Goal: Task Accomplishment & Management: Use online tool/utility

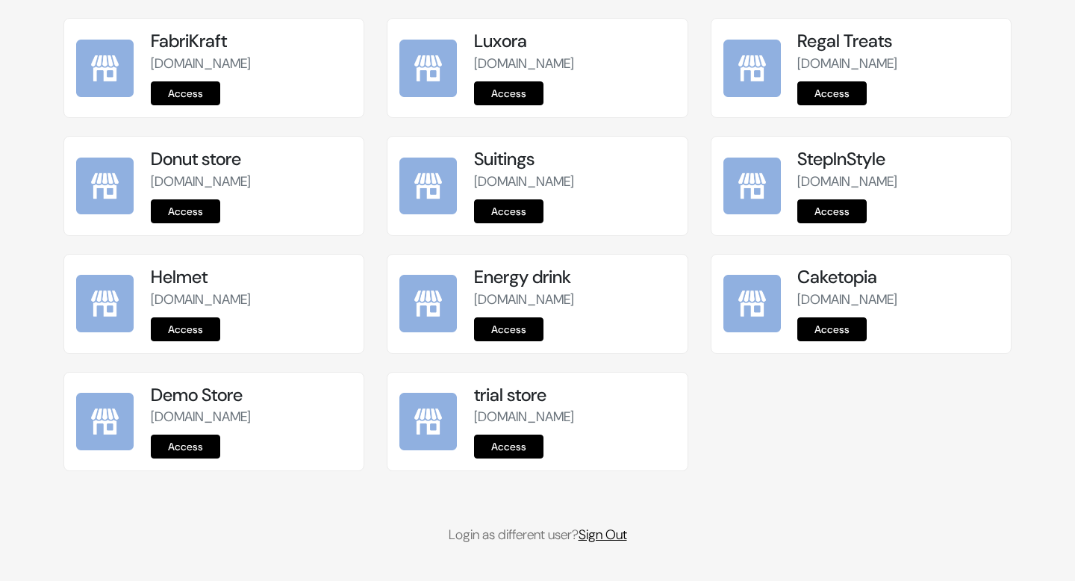
click at [612, 526] on link "Sign Out" at bounding box center [603, 535] width 49 height 18
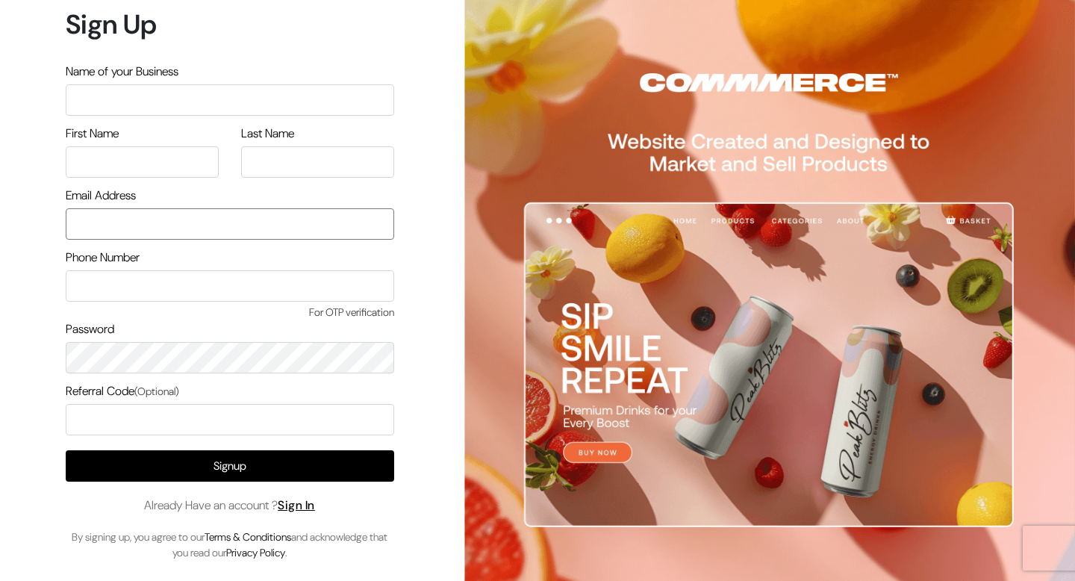
type input "themes@commmerce.com"
click at [316, 515] on div "Signup Already Have an account ? Sign In By signing up, you agree to our Terms …" at bounding box center [230, 505] width 329 height 111
click at [314, 504] on link "Sign In" at bounding box center [296, 505] width 37 height 16
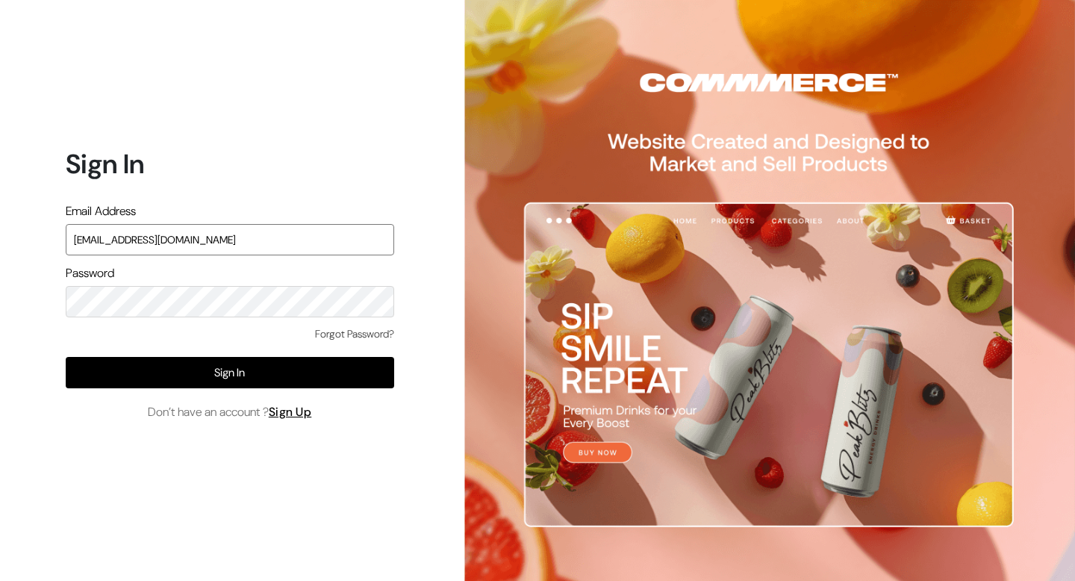
click at [199, 243] on input "[EMAIL_ADDRESS][DOMAIN_NAME]" at bounding box center [230, 239] width 329 height 31
click at [199, 243] on input "themes@commmerce.com" at bounding box center [230, 239] width 329 height 31
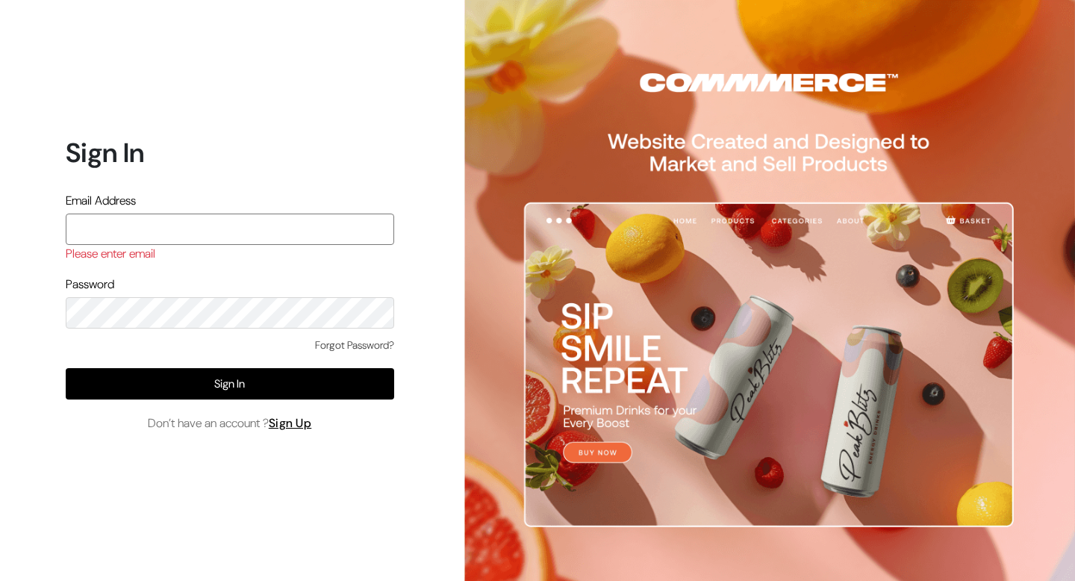
paste input "somnath@outdoinc.com"
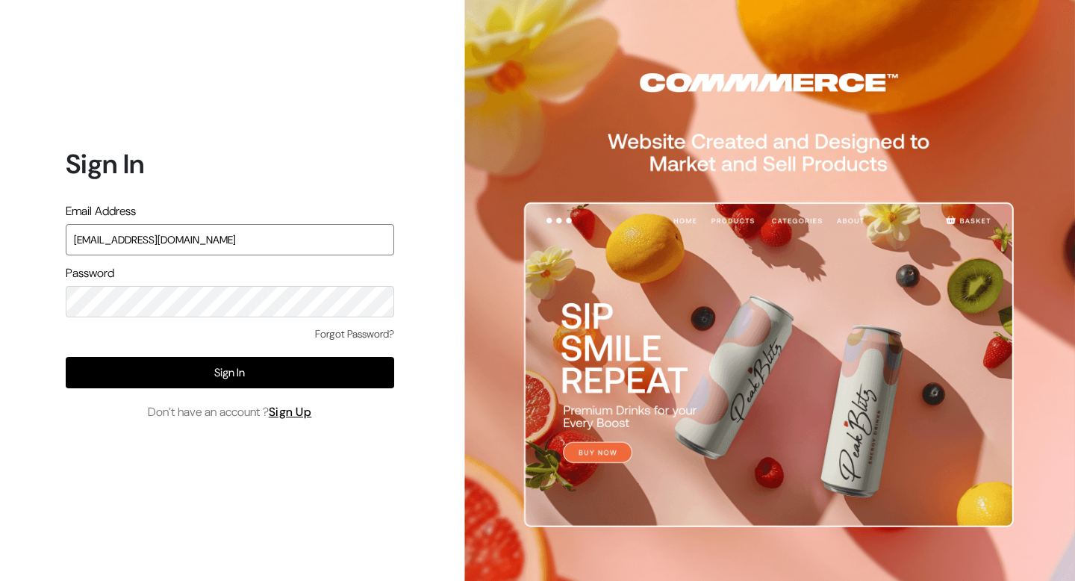
type input "somnath@outdoinc.com"
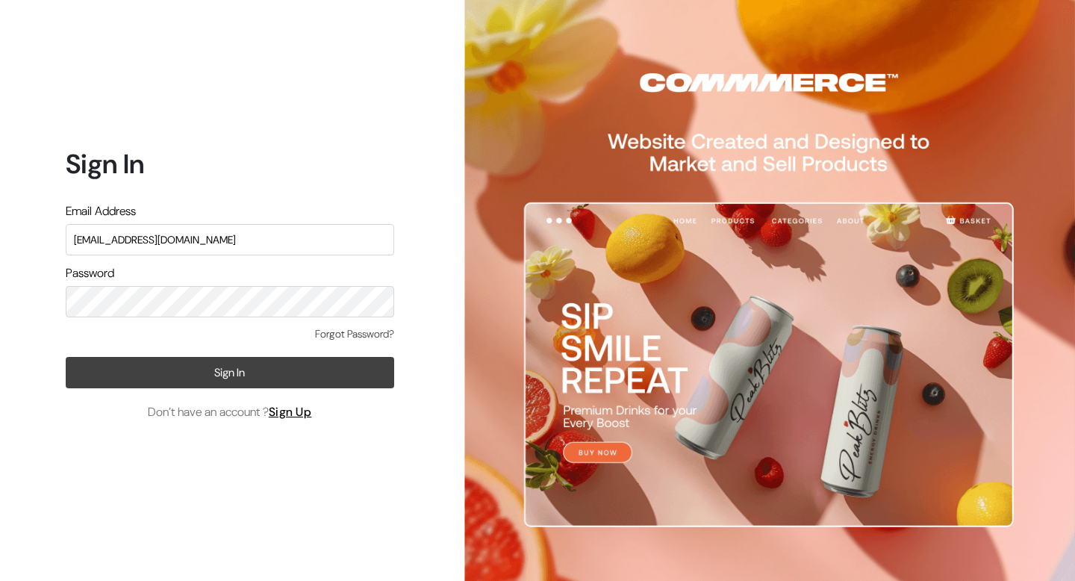
click at [197, 376] on button "Sign In" at bounding box center [230, 372] width 329 height 31
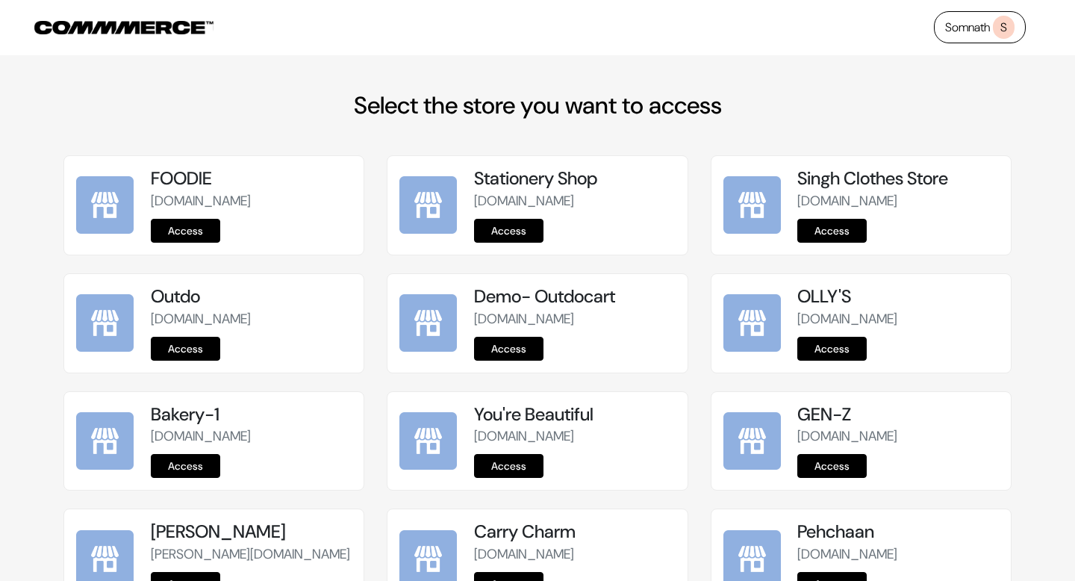
scroll to position [316, 0]
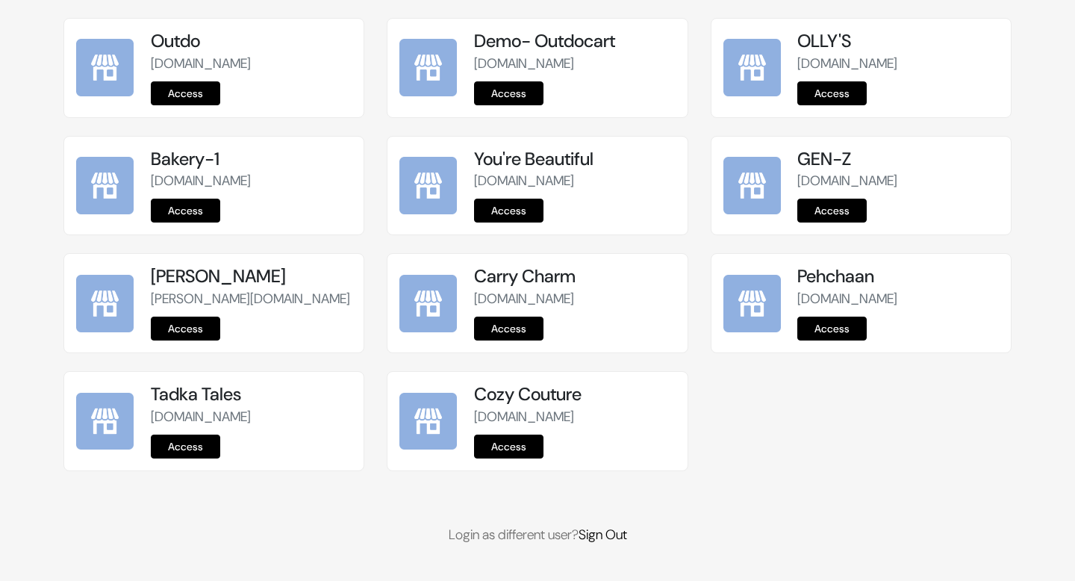
click at [524, 441] on link "Access" at bounding box center [508, 447] width 69 height 24
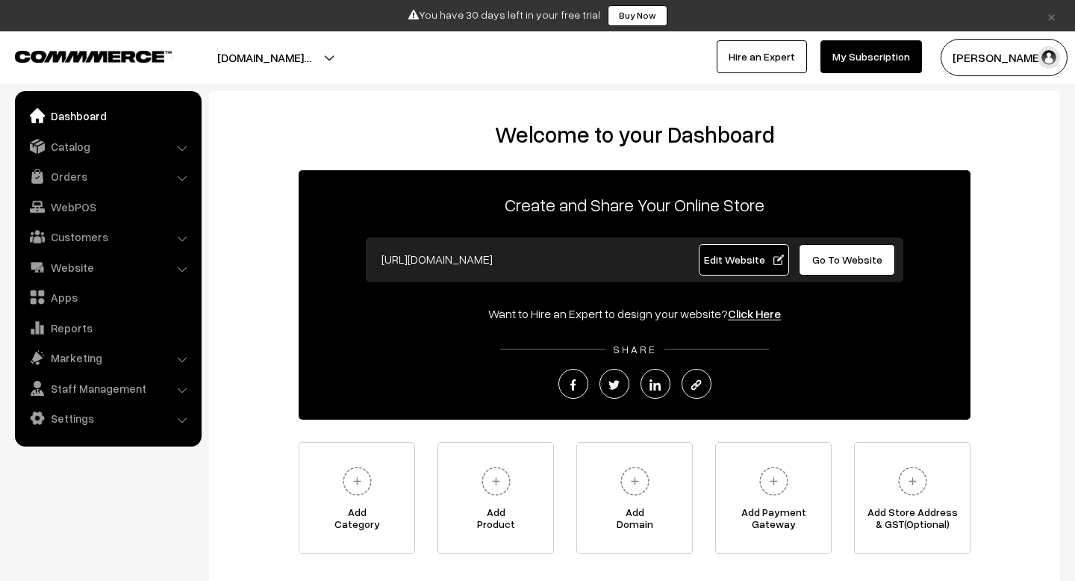
click at [291, 60] on button "cozy-couture.commmerce.co…" at bounding box center [264, 57] width 199 height 37
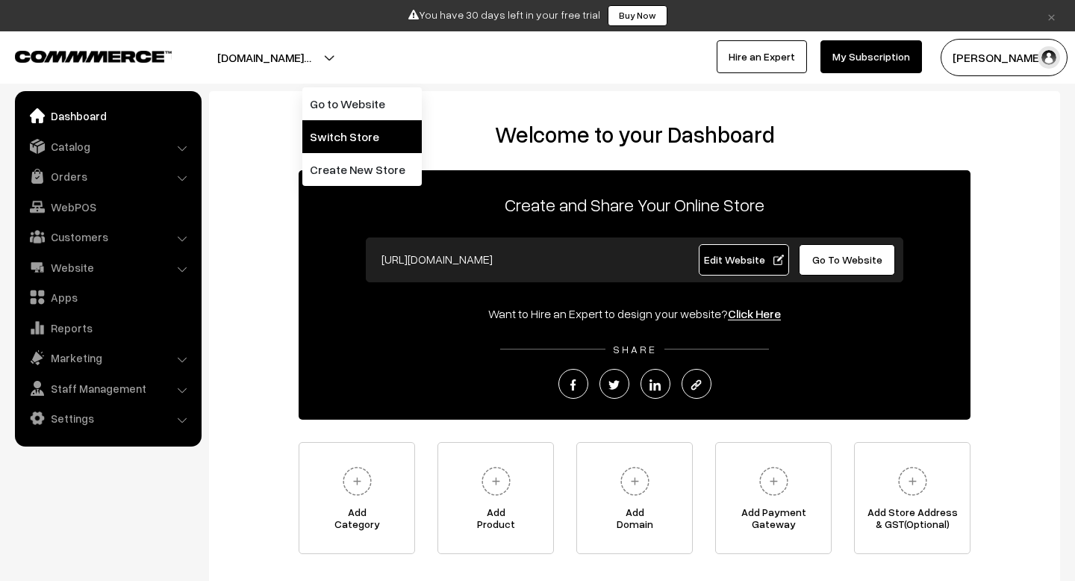
click at [328, 138] on link "Switch Store" at bounding box center [361, 136] width 119 height 33
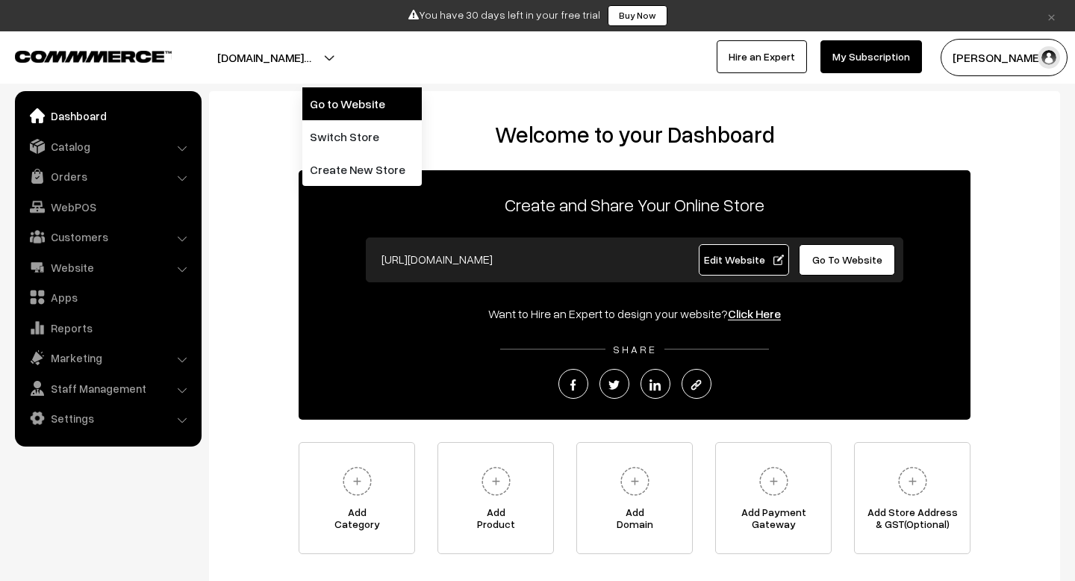
click at [332, 112] on link "Go to Website" at bounding box center [361, 103] width 119 height 33
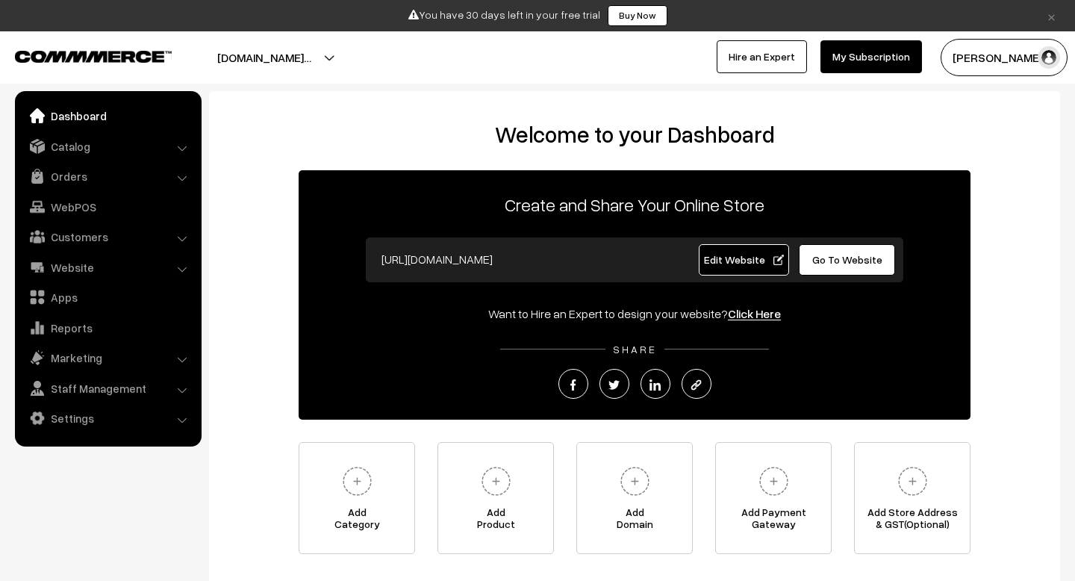
click at [334, 60] on button "[DOMAIN_NAME]…" at bounding box center [264, 57] width 199 height 37
click at [67, 264] on link "Website" at bounding box center [108, 267] width 178 height 27
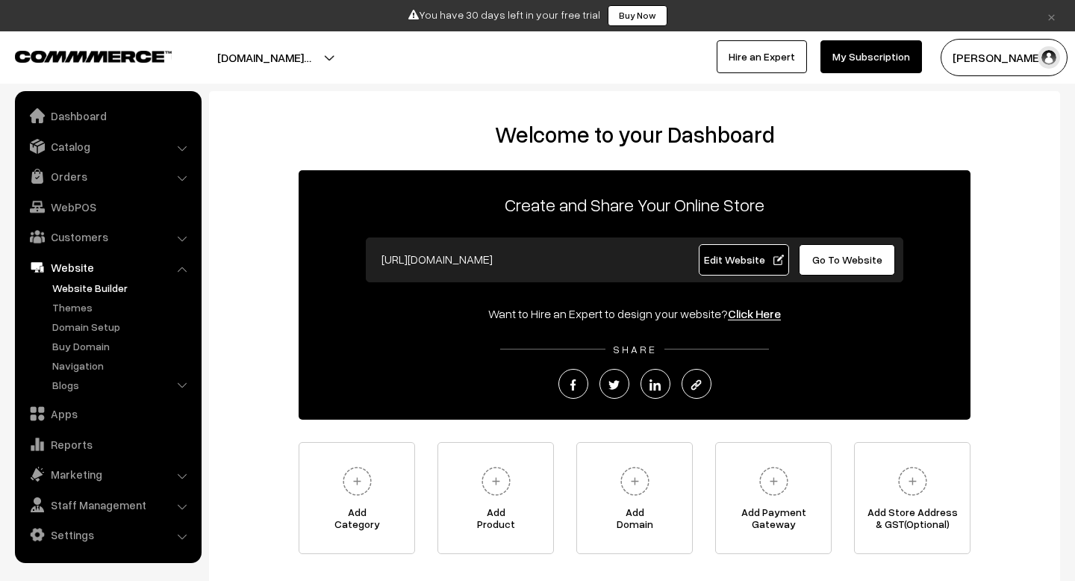
click at [69, 288] on link "Website Builder" at bounding box center [123, 288] width 148 height 16
